Goal: Transaction & Acquisition: Purchase product/service

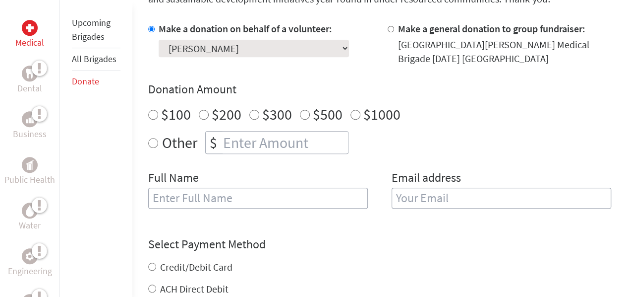
radio input "true"
click at [281, 146] on input "number" at bounding box center [284, 142] width 127 height 22
type input "25"
type input "250"
click at [223, 203] on input "text" at bounding box center [258, 197] width 220 height 21
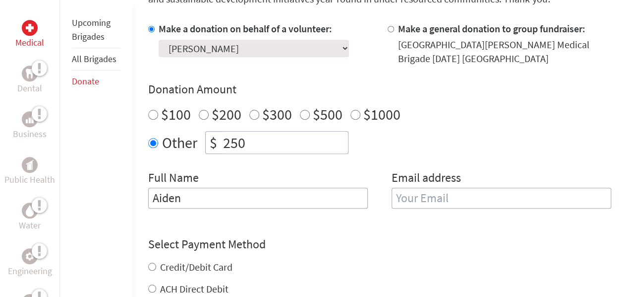
type input "Aiden"
type input "Y"
click at [223, 203] on input "Aiden" at bounding box center [258, 197] width 220 height 21
type input "[PERSON_NAME]"
click at [419, 205] on input "email" at bounding box center [502, 197] width 220 height 21
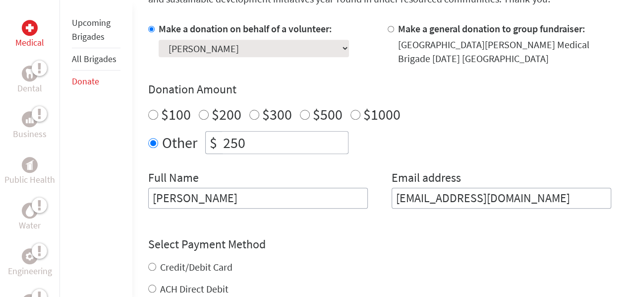
type input "[EMAIL_ADDRESS][DOMAIN_NAME]"
click at [378, 219] on form "Make a donation on behalf of a volunteer: Select a volunteer... [PERSON_NAME] […" at bounding box center [379, 219] width 463 height 394
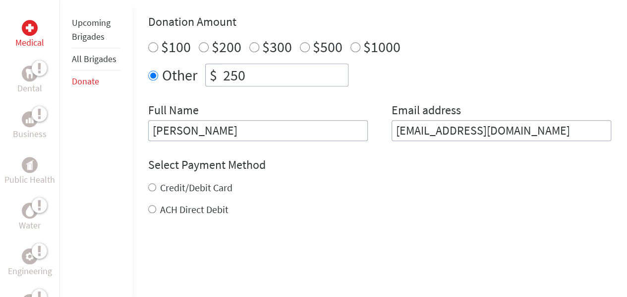
scroll to position [377, 0]
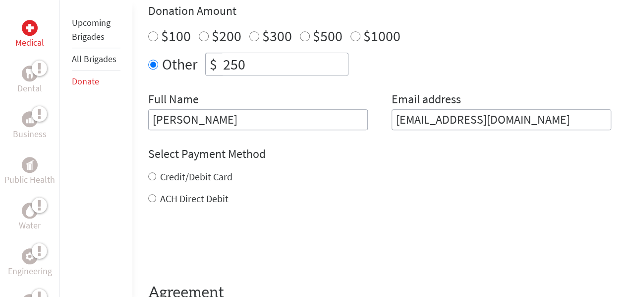
click at [213, 175] on label "Credit/Debit Card" at bounding box center [196, 176] width 72 height 12
click at [156, 175] on input "Credit/Debit Card" at bounding box center [152, 176] width 8 height 8
radio input "true"
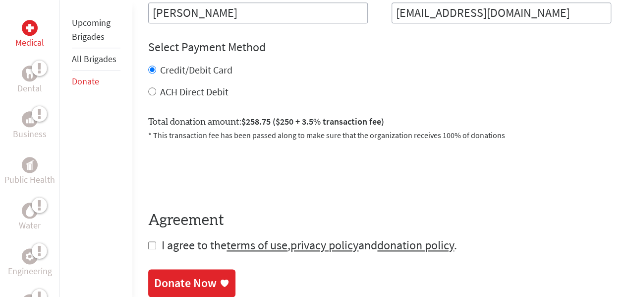
scroll to position [488, 0]
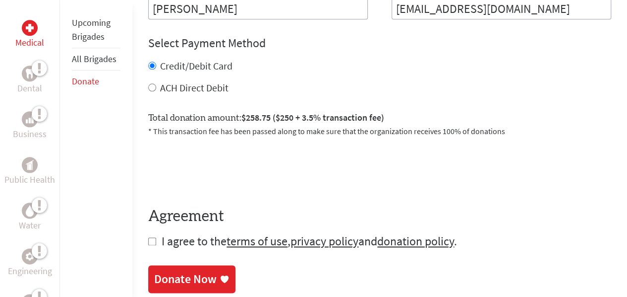
click at [169, 239] on span "I agree to the terms of use , privacy policy and donation policy ." at bounding box center [310, 240] width 296 height 15
click at [146, 242] on div "Medical Dental Business Public Health Water Engineering Legal Empowerment Upcom…" at bounding box center [313, 2] width 627 height 611
click at [153, 242] on input "checkbox" at bounding box center [152, 241] width 8 height 8
checkbox input "true"
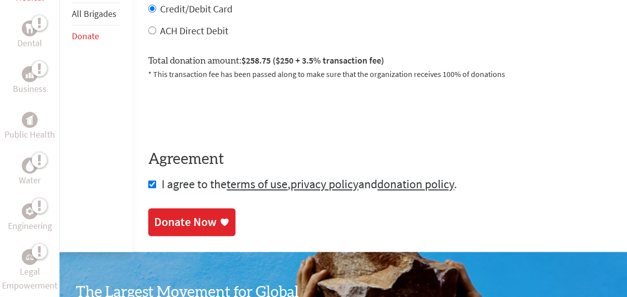
scroll to position [547, 0]
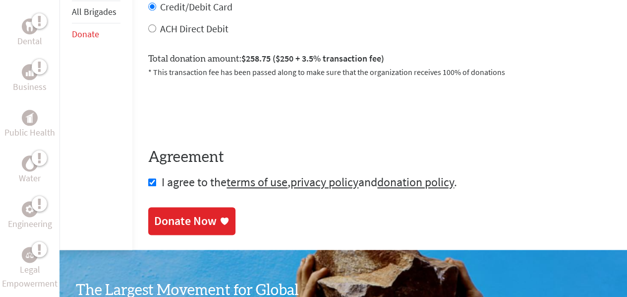
click at [197, 215] on div "Donate Now" at bounding box center [185, 221] width 62 height 16
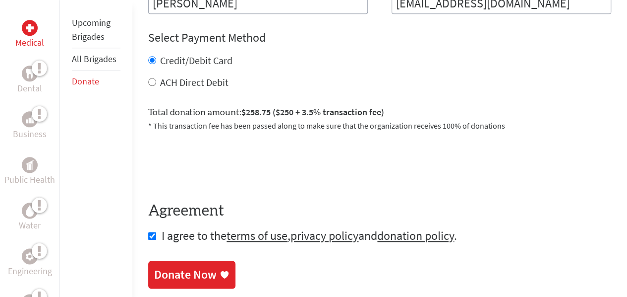
scroll to position [531, 0]
